Goal: Task Accomplishment & Management: Use online tool/utility

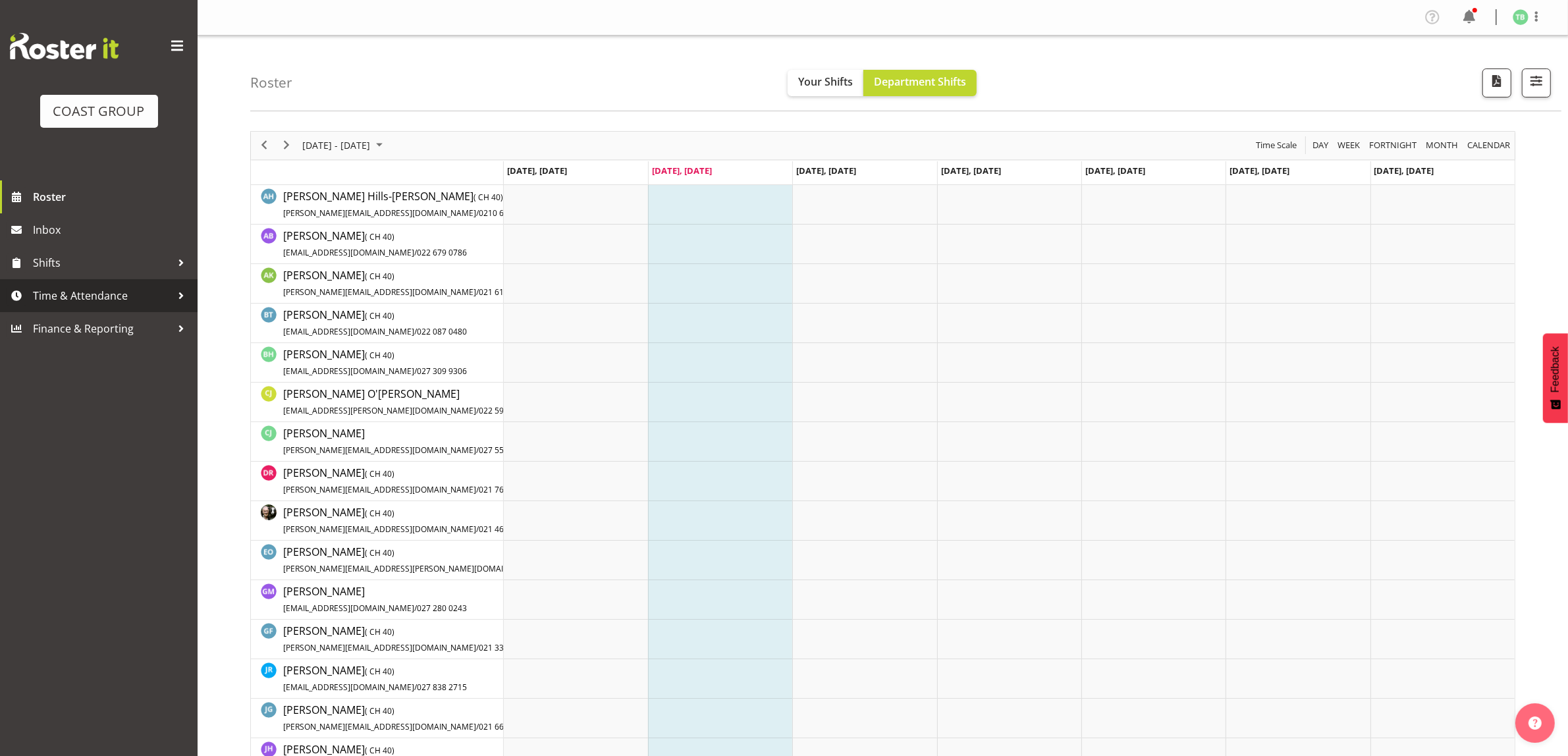
click at [102, 288] on span "Time & Attendance" at bounding box center [102, 295] width 138 height 19
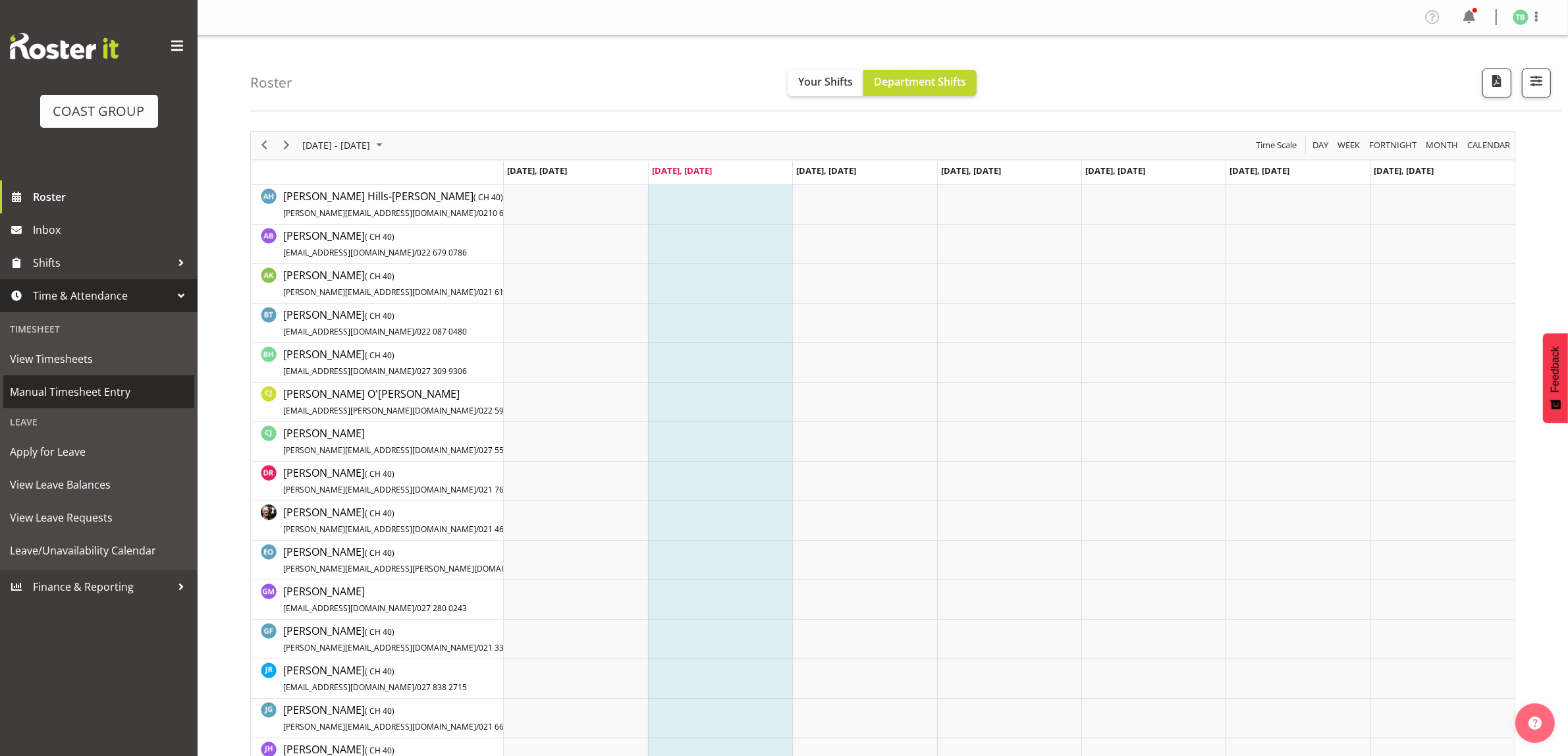
click at [94, 391] on span "Manual Timesheet Entry" at bounding box center [99, 391] width 178 height 19
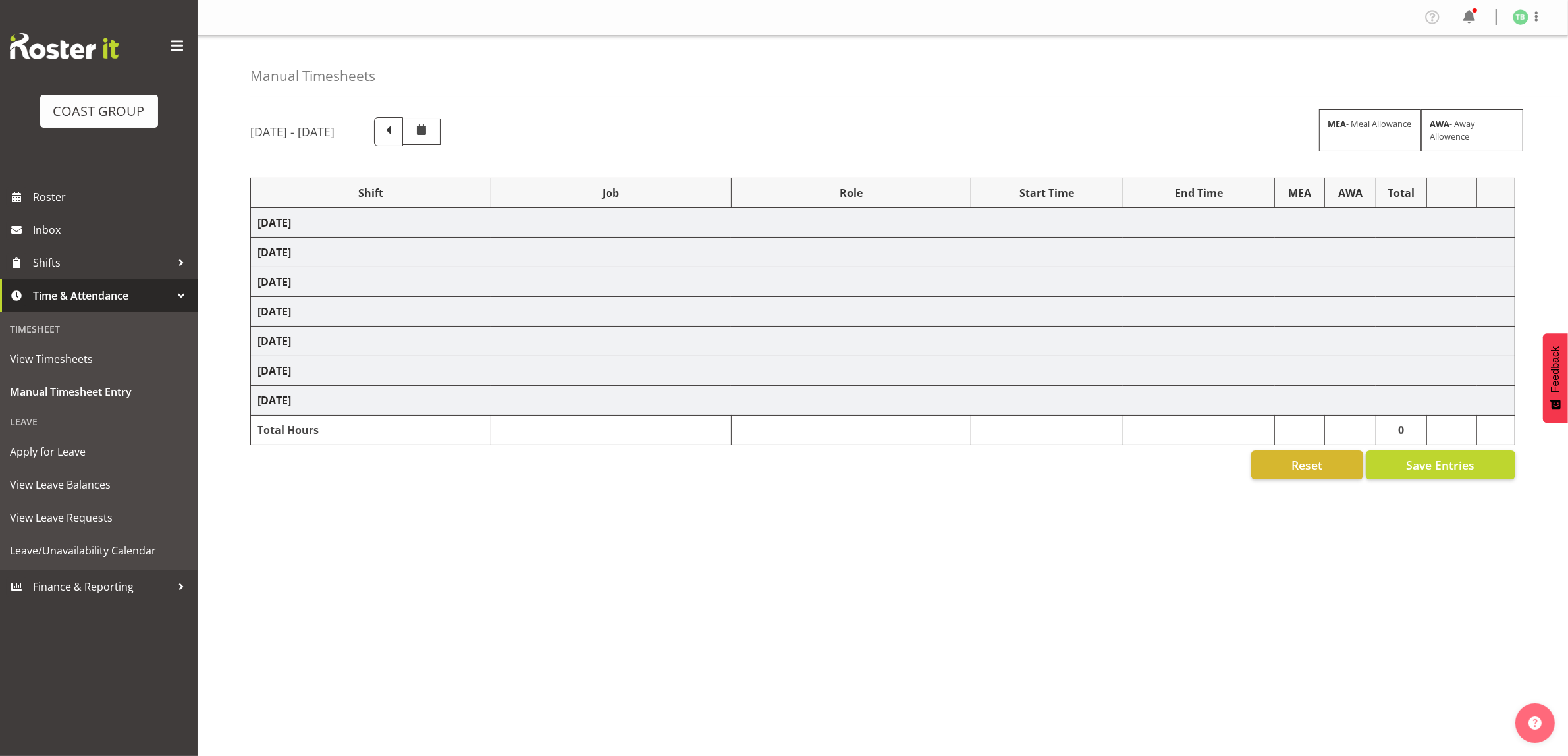
select select "62216"
select select "9476"
select select "62216"
select select "9476"
select select "62216"
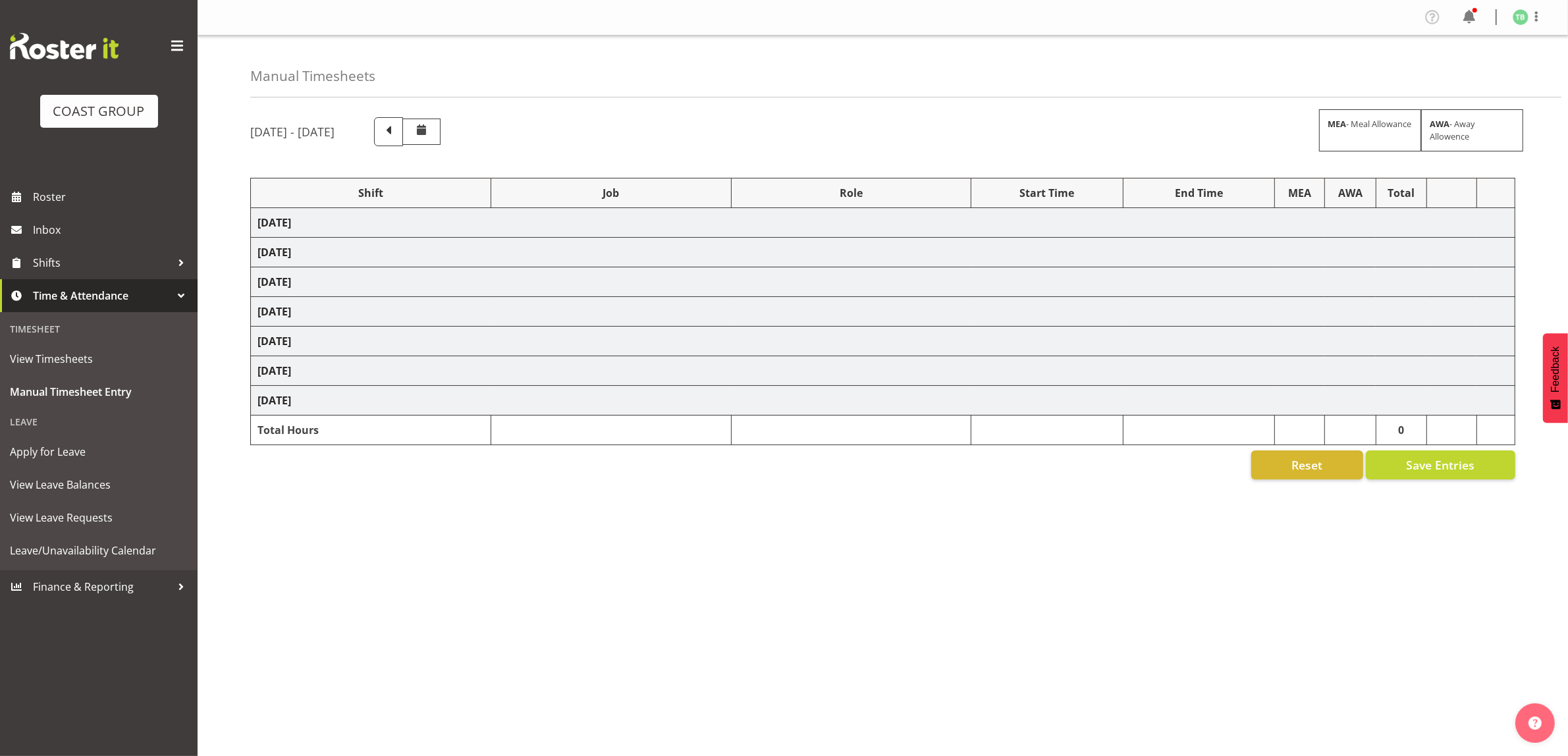
select select "9476"
select select "62216"
select select "9476"
select select "62216"
select select "9476"
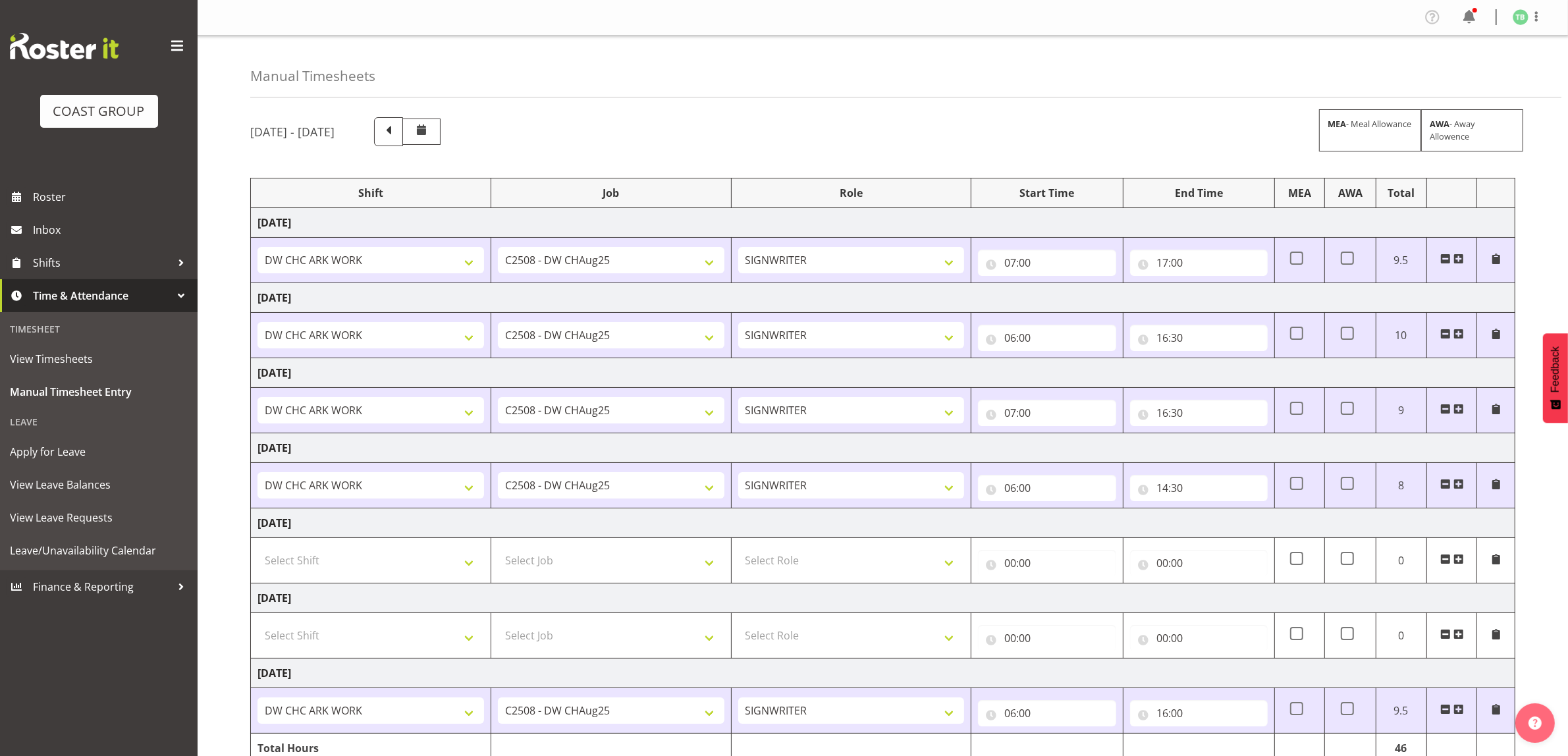
scroll to position [67, 0]
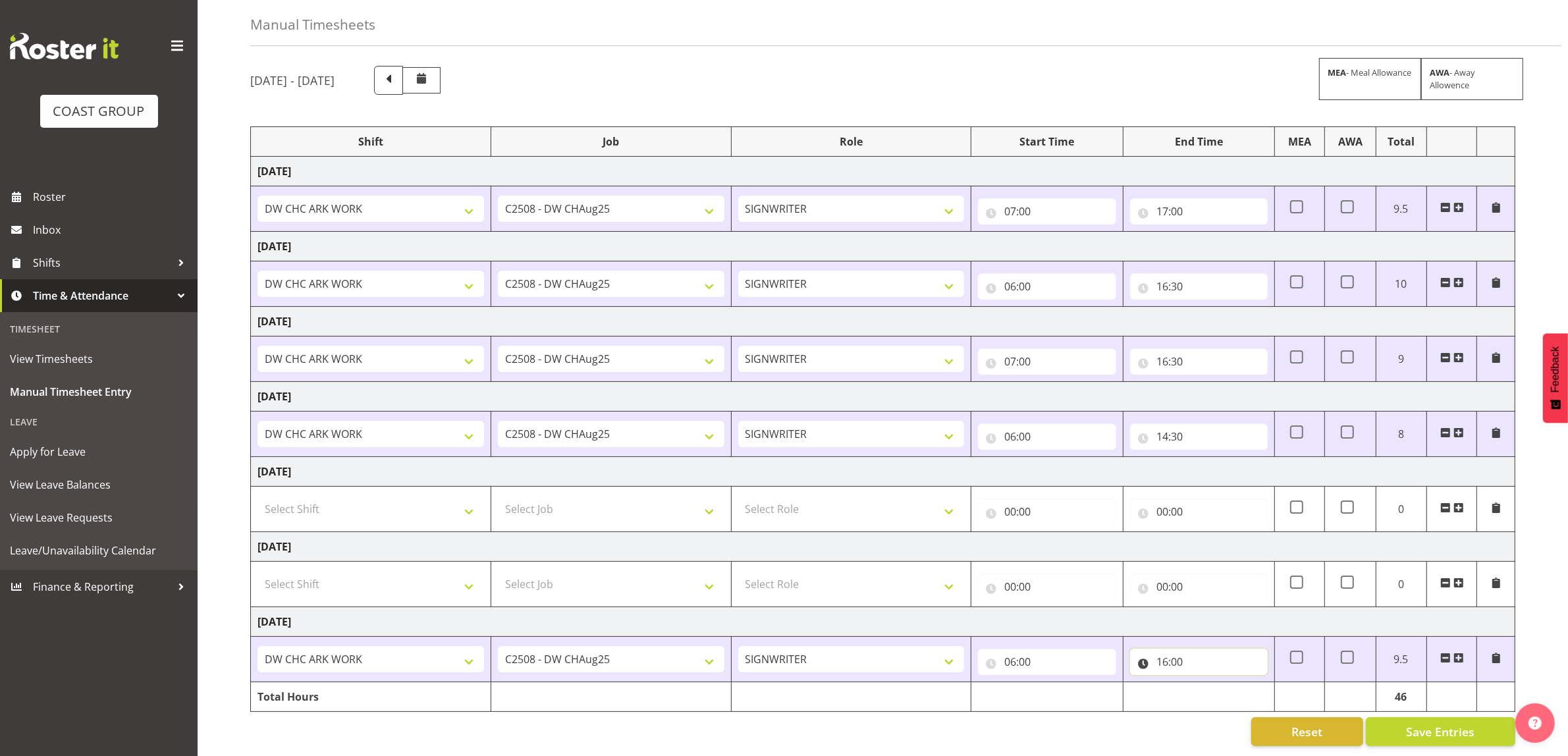
click at [1175, 654] on input "16:00" at bounding box center [1198, 662] width 137 height 26
click at [1246, 684] on select "00 01 02 03 04 05 06 07 08 09 10 11 12 13 14 15 16 17 18 19 20 21 22 23 24 25 2…" at bounding box center [1254, 696] width 29 height 26
select select "15"
click at [1239, 684] on select "00 01 02 03 04 05 06 07 08 09 10 11 12 13 14 15 16 17 18 19 20 21 22 23 24 25 2…" at bounding box center [1254, 696] width 29 height 26
type input "16:15"
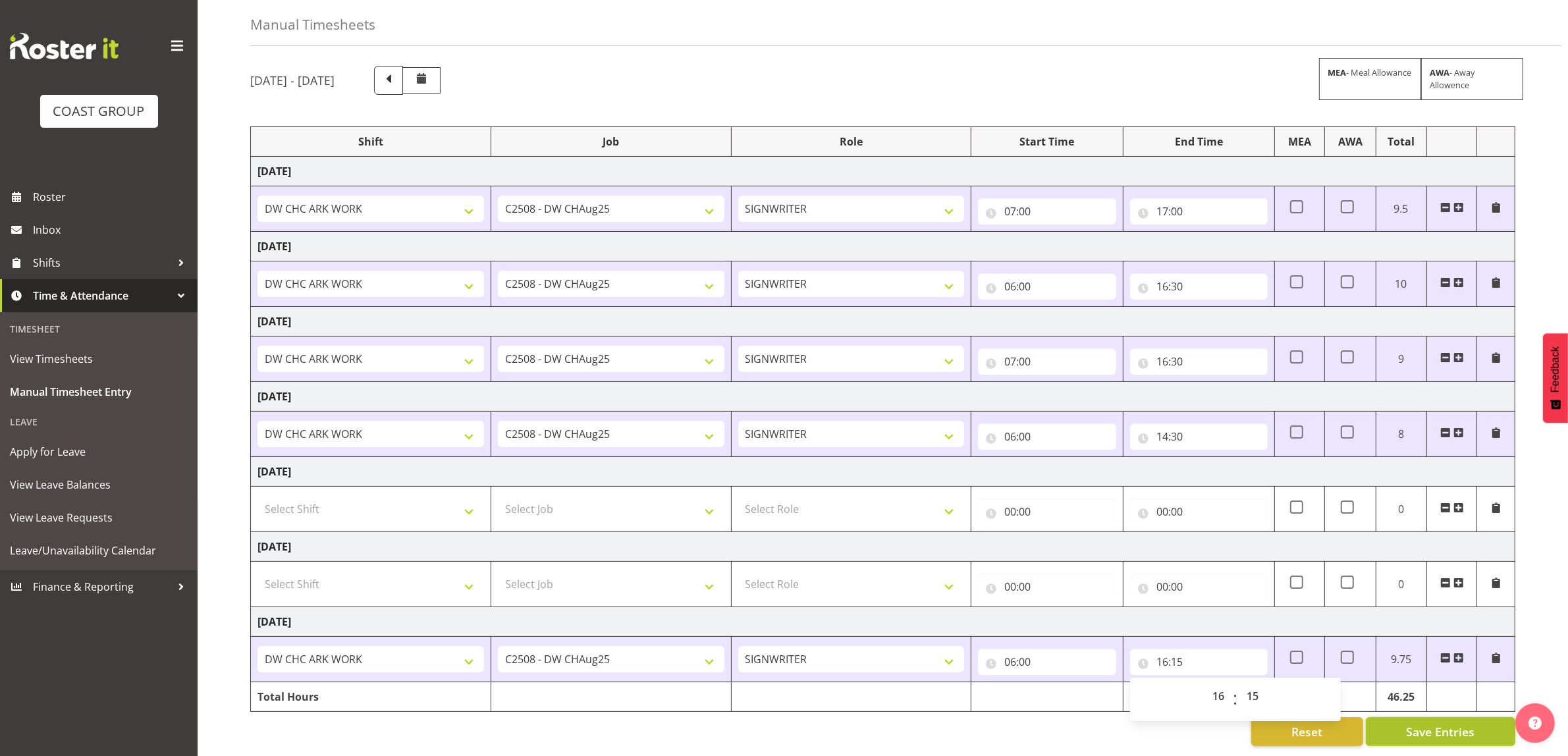
click at [1439, 723] on span "Save Entries" at bounding box center [1440, 732] width 68 height 17
click at [1382, 727] on button "Save Entries" at bounding box center [1440, 732] width 149 height 29
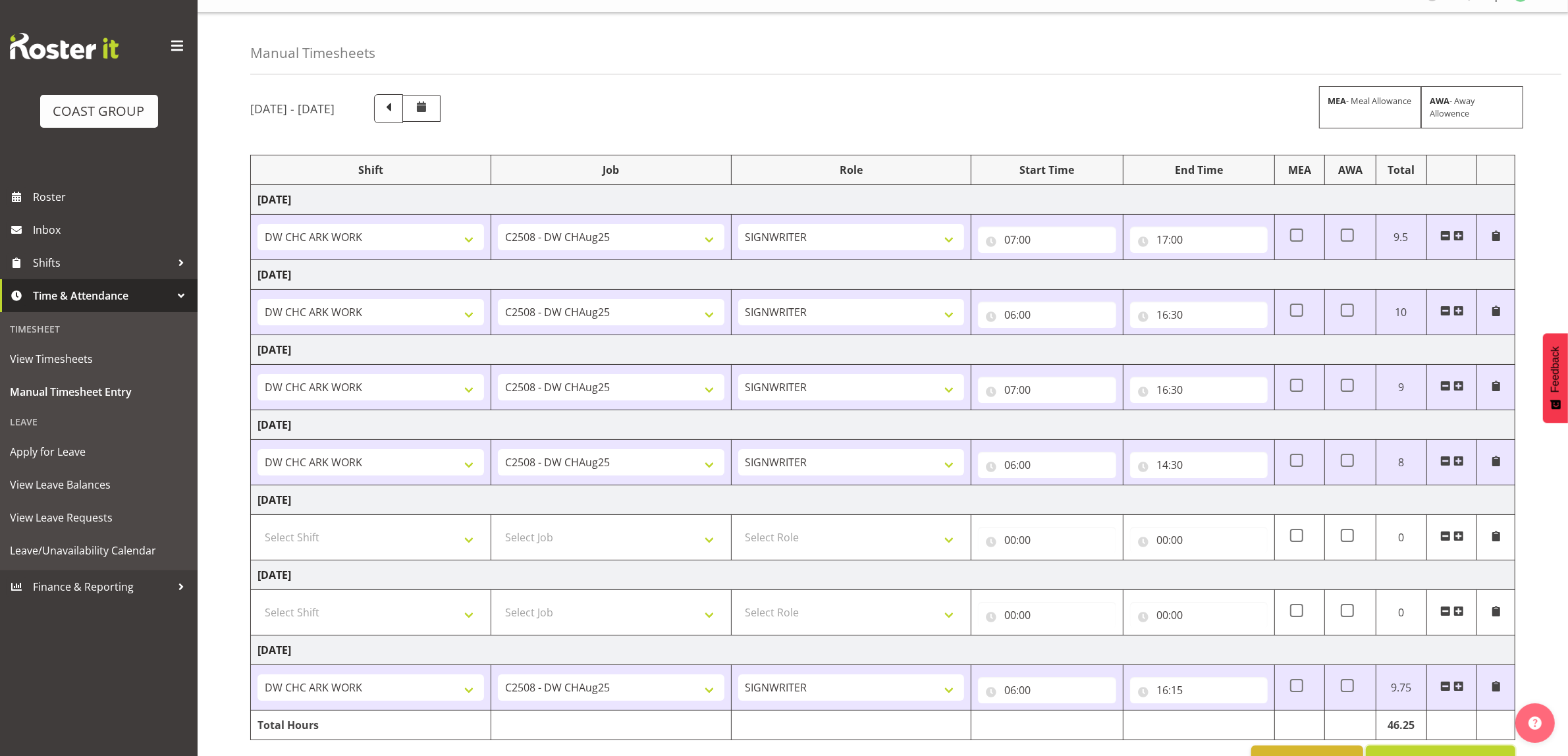
scroll to position [0, 0]
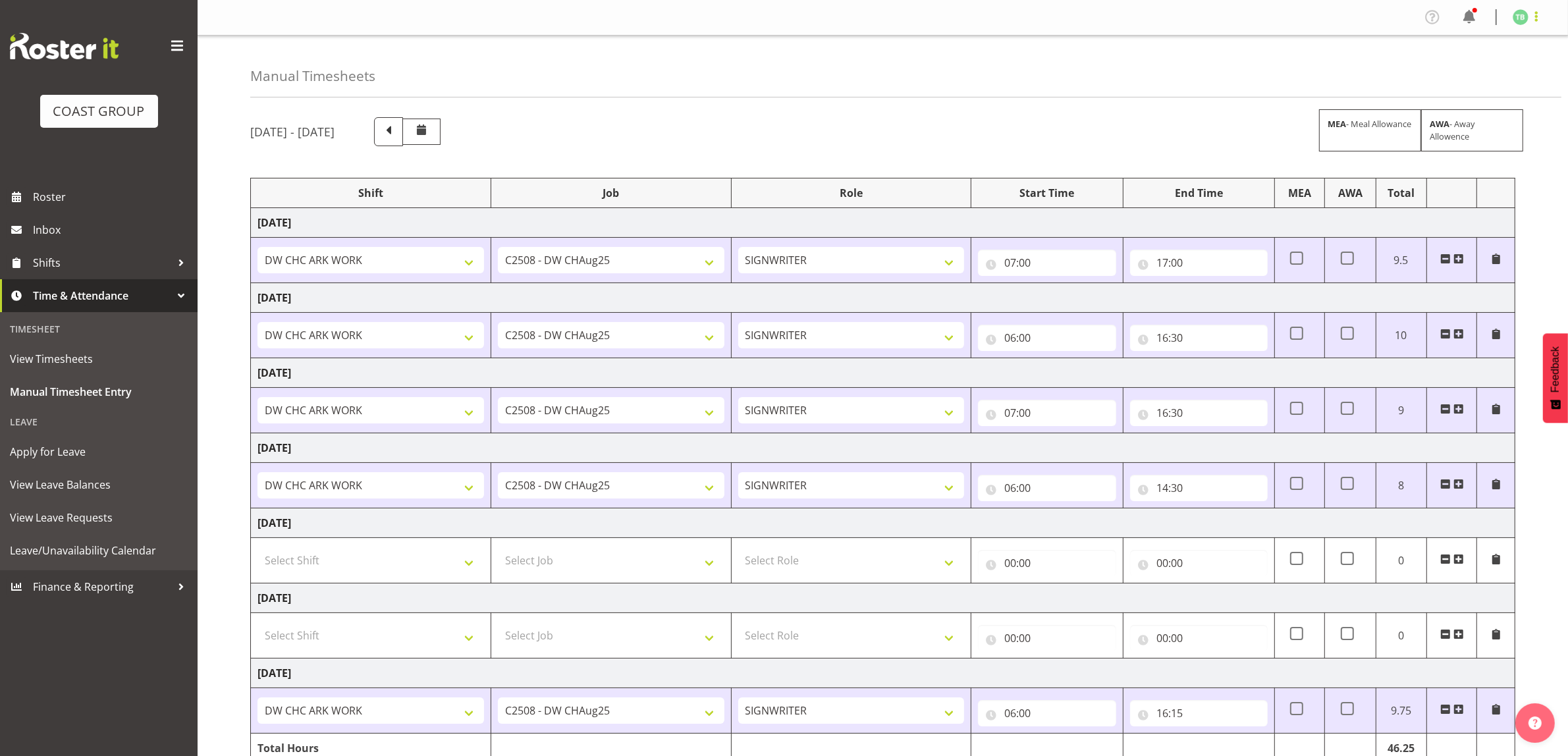
click at [1543, 18] on span at bounding box center [1536, 16] width 16 height 16
click at [1496, 57] on link "Log Out" at bounding box center [1481, 69] width 126 height 24
